Goal: Information Seeking & Learning: Learn about a topic

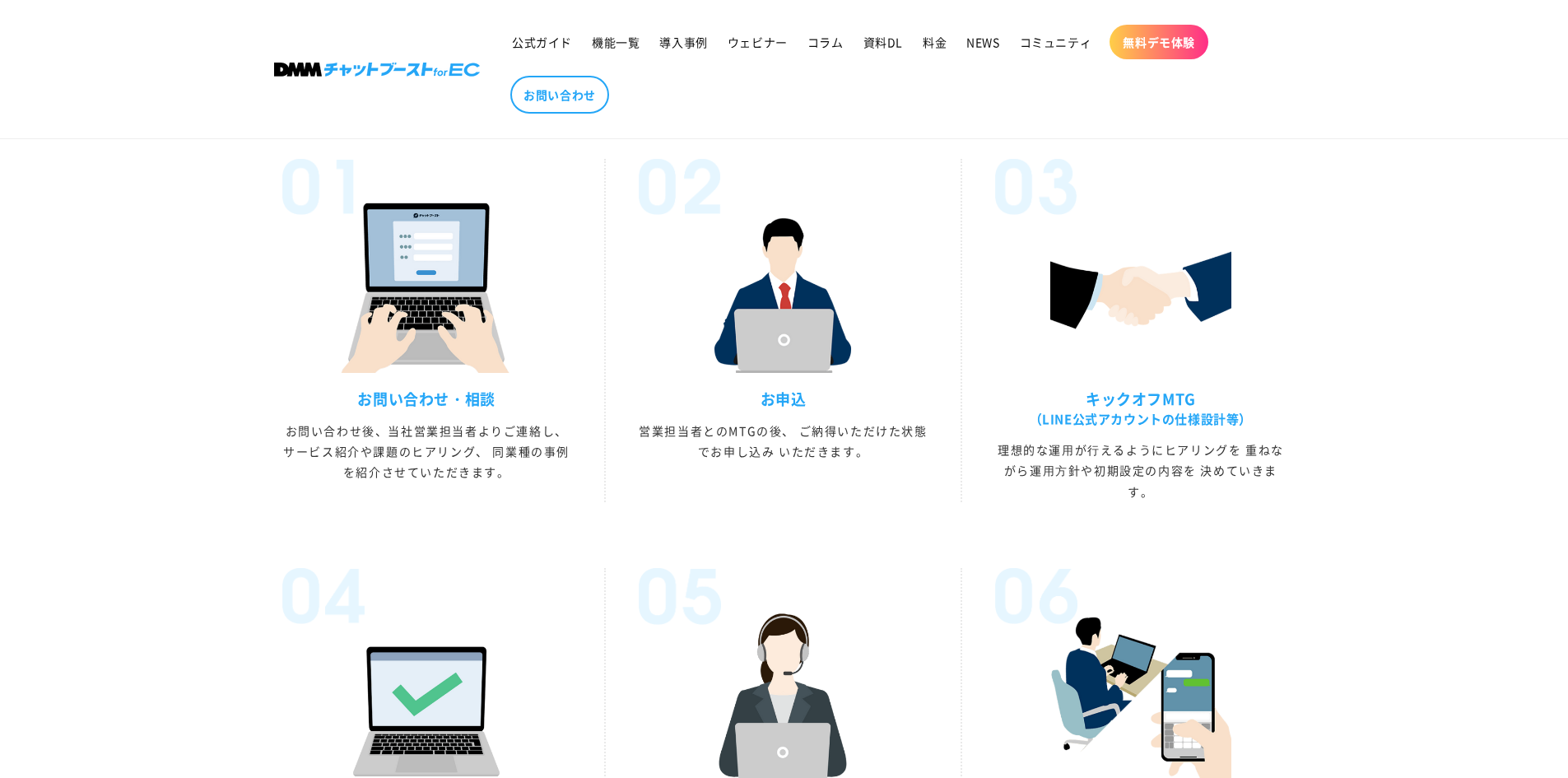
scroll to position [4002, 0]
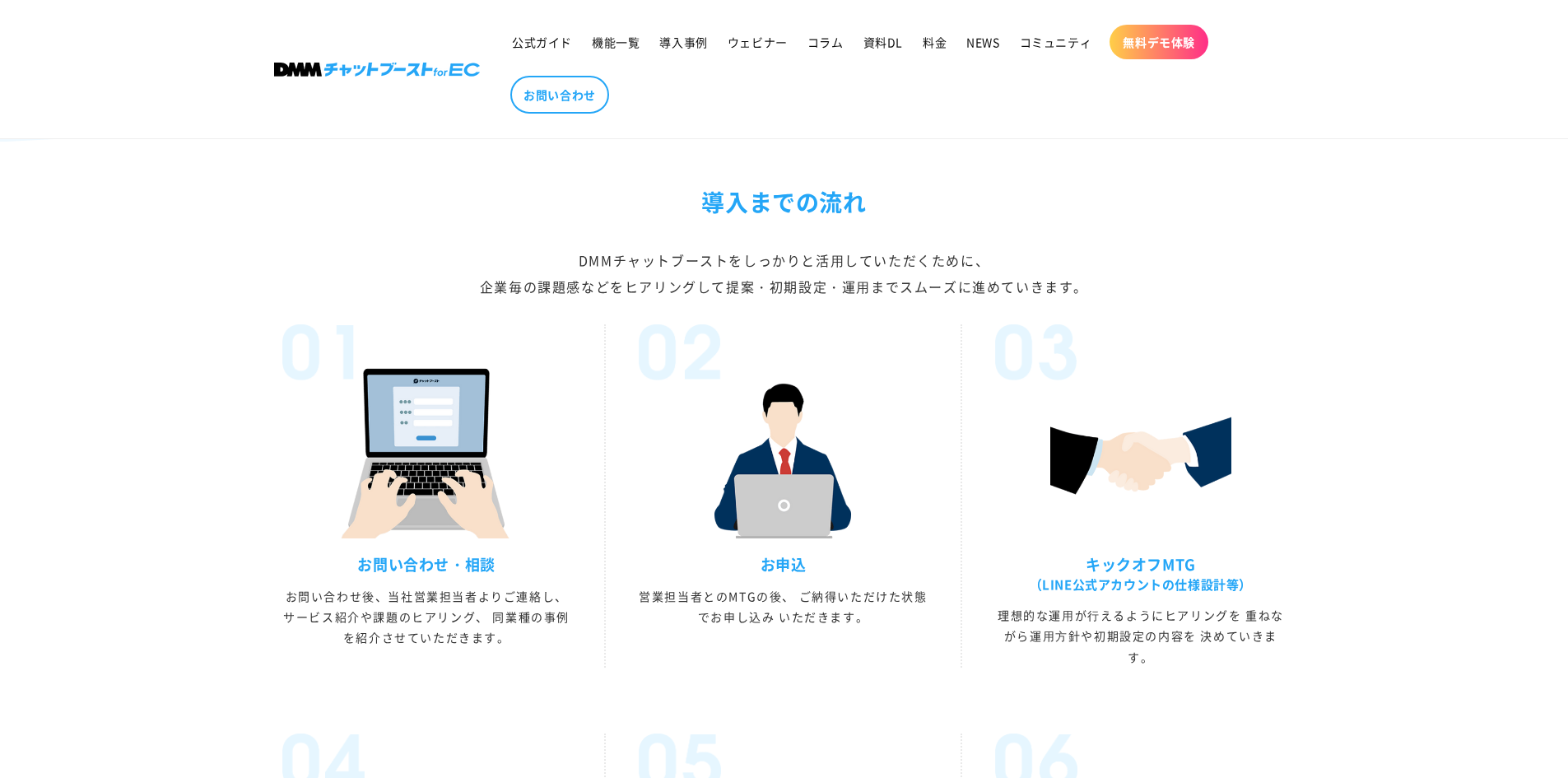
drag, startPoint x: 707, startPoint y: 229, endPoint x: 855, endPoint y: 306, distance: 166.8
click at [890, 270] on div "導入までの流れ DMMチャットブーストをしっかりと活⽤していただくために、 企業毎の課題感などをヒアリングして提案・初期設定・運⽤までスムーズに進めていきます。" at bounding box center [784, 241] width 1020 height 117
click at [855, 300] on div "DMMチャットブーストをしっかりと活⽤していただくために、 企業毎の課題感などをヒアリングして提案・初期設定・運⽤までスムーズに進めていきます。" at bounding box center [784, 273] width 1020 height 52
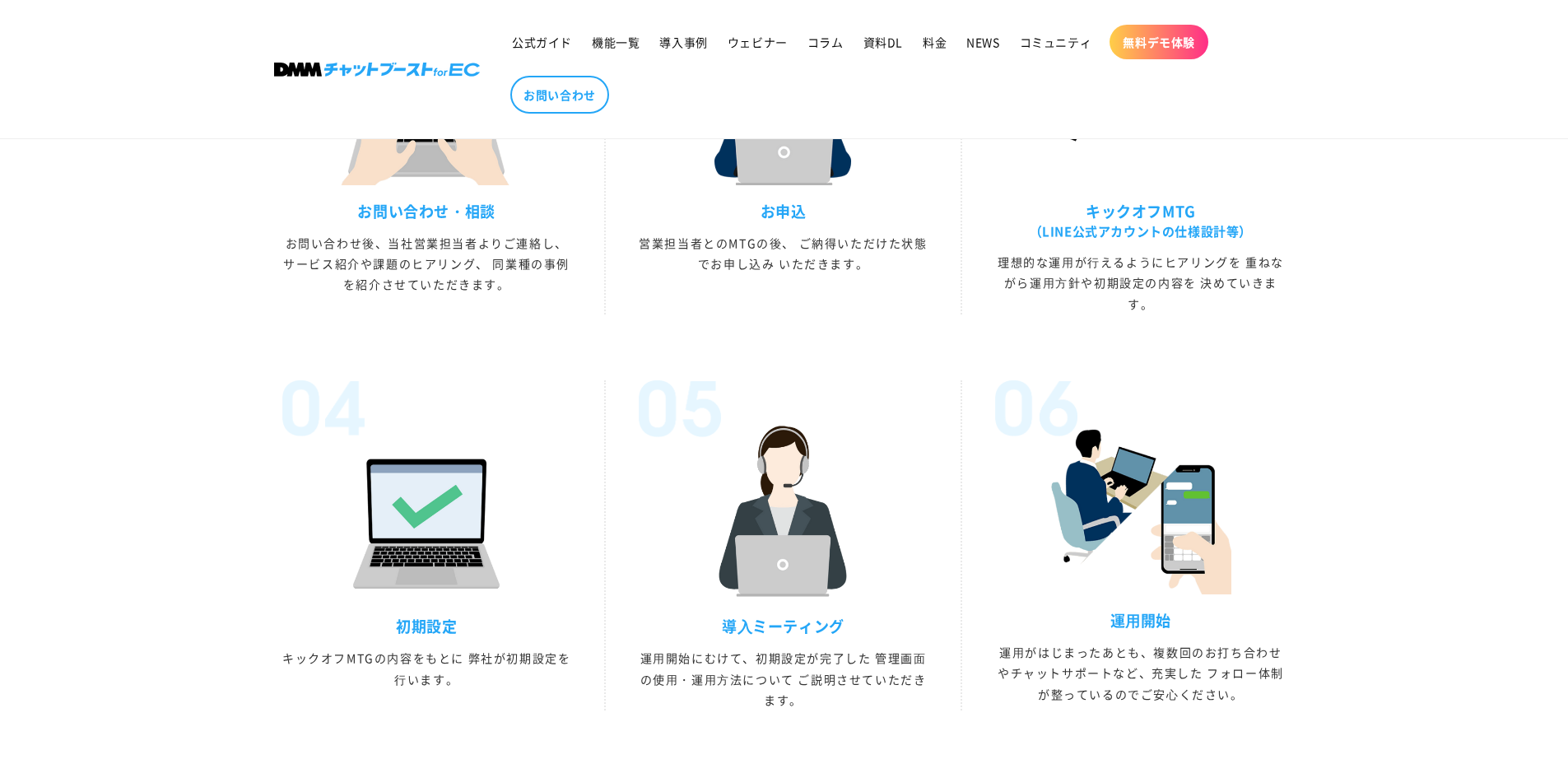
scroll to position [4496, 0]
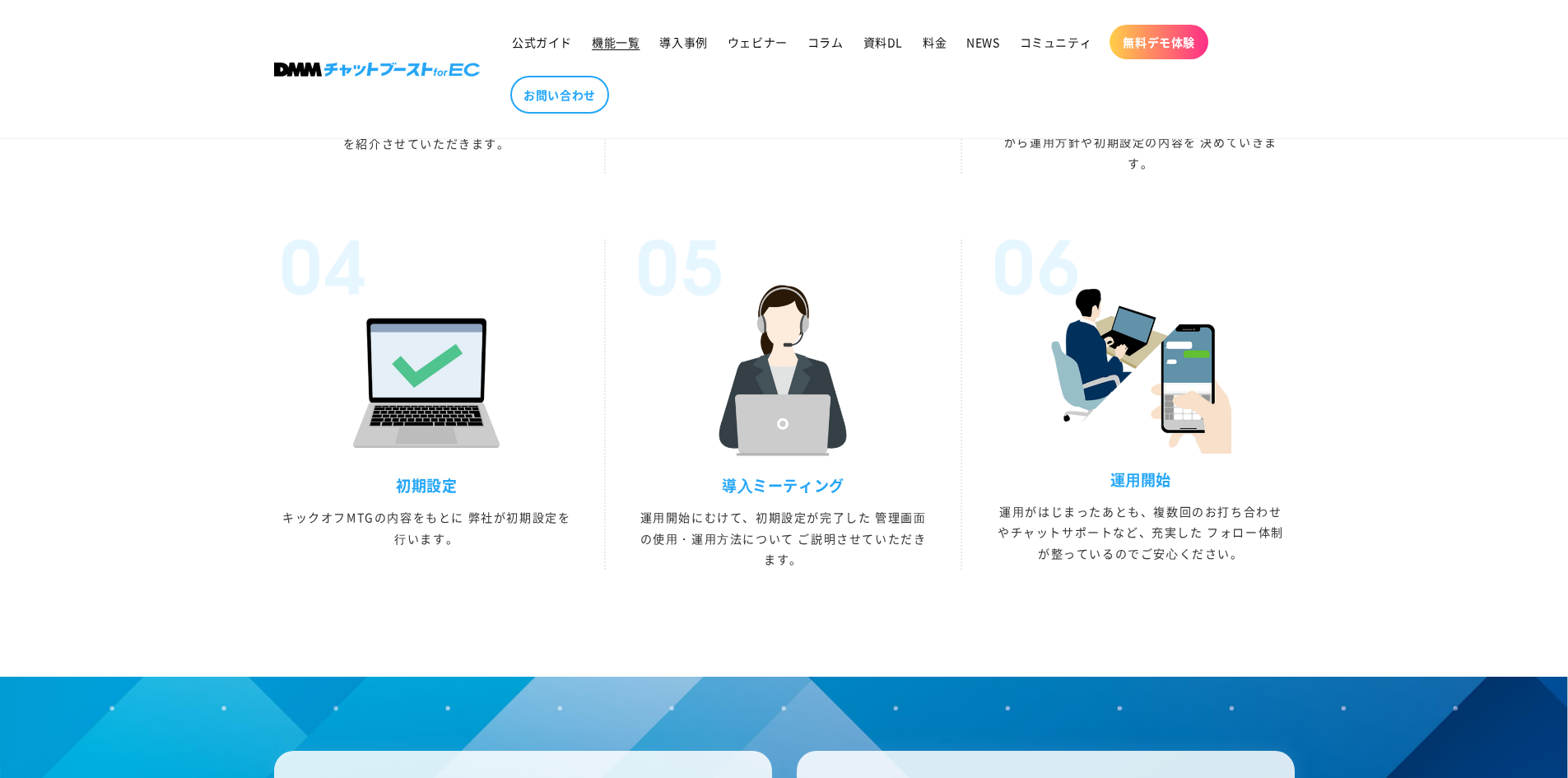
click at [622, 43] on span "機能一覧" at bounding box center [616, 42] width 47 height 15
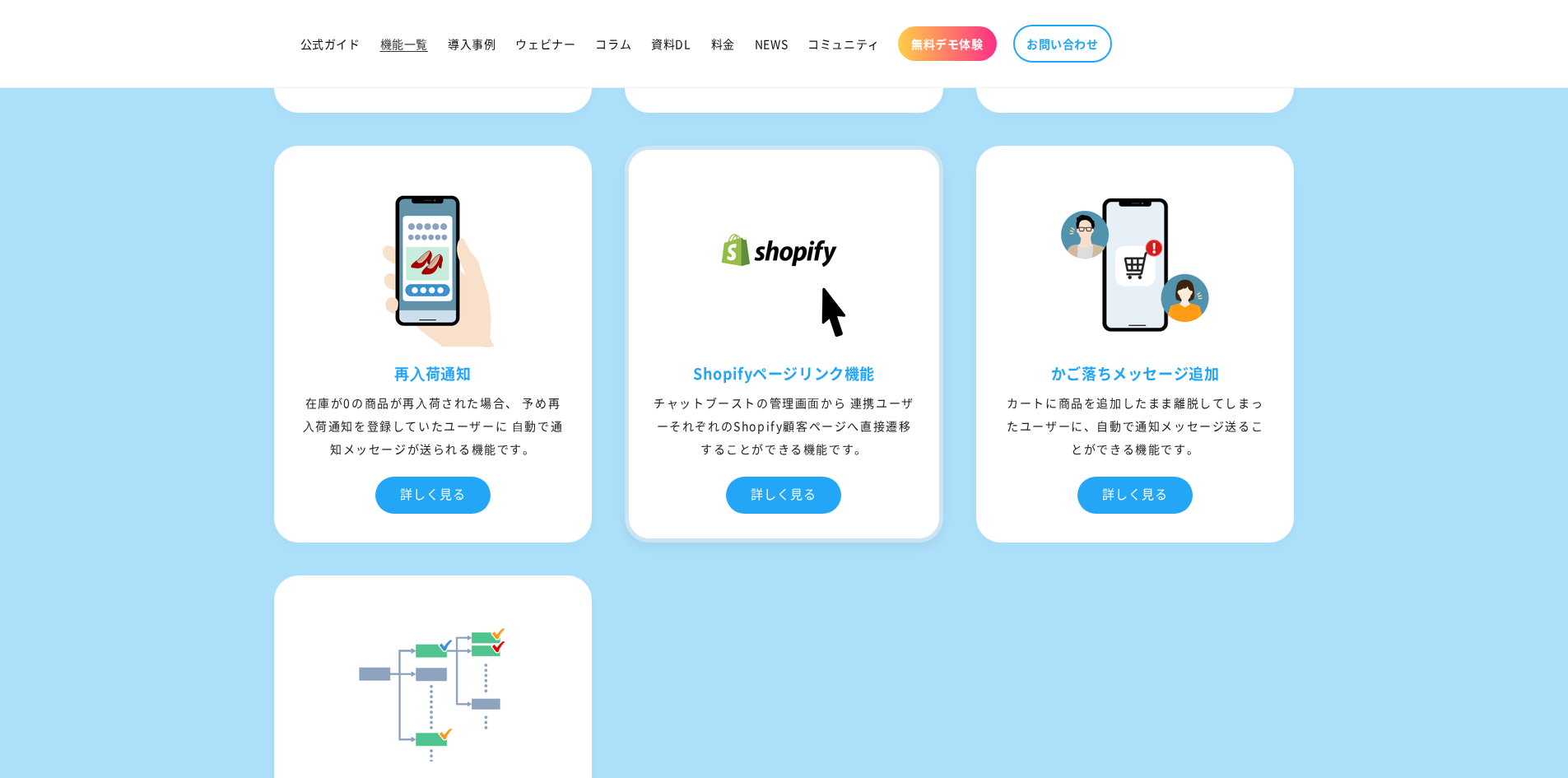
scroll to position [5761, 0]
